Goal: Obtain resource: Obtain resource

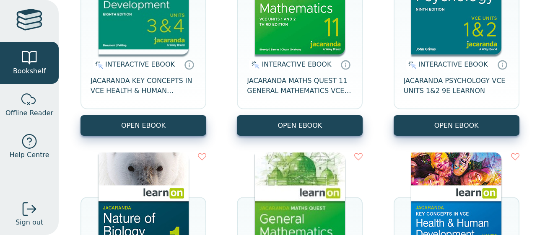
scroll to position [195, 0]
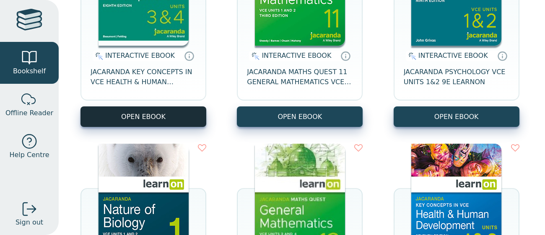
click at [160, 114] on button "OPEN EBOOK" at bounding box center [144, 117] width 126 height 21
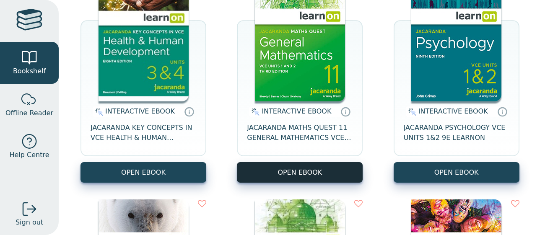
scroll to position [135, 0]
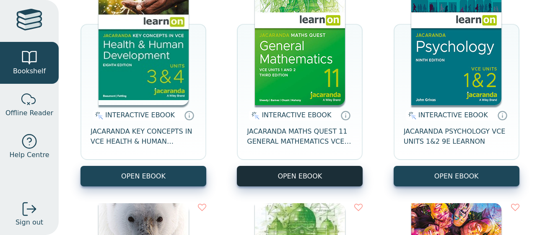
click at [294, 166] on button "OPEN EBOOK" at bounding box center [300, 176] width 126 height 21
